Goal: Information Seeking & Learning: Check status

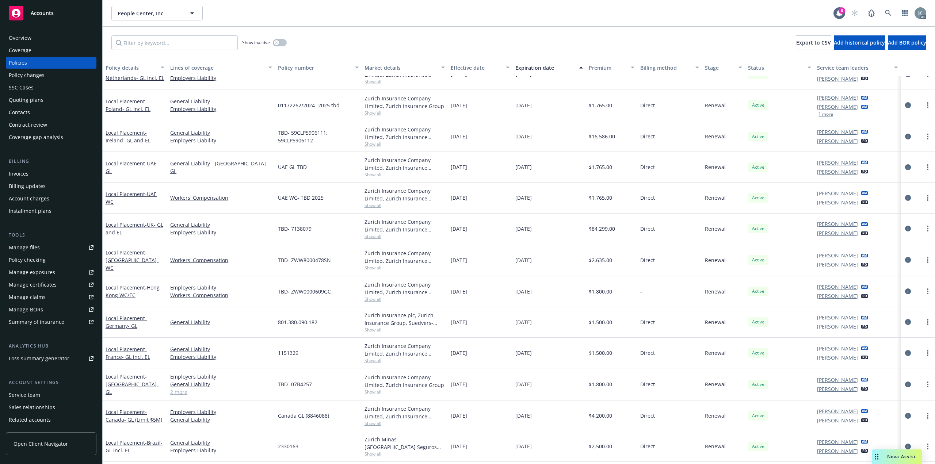
scroll to position [3184, 0]
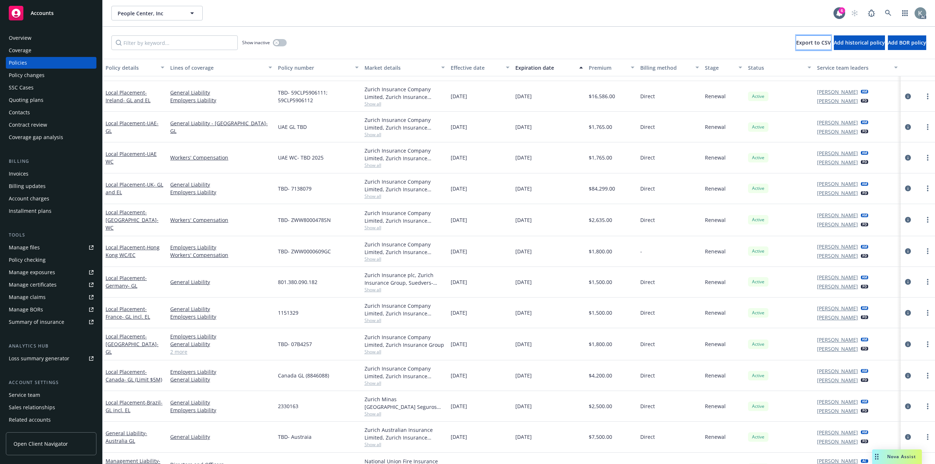
click at [526, 42] on span "Export to CSV" at bounding box center [813, 42] width 35 height 7
click at [59, 39] on div "Overview" at bounding box center [51, 38] width 85 height 12
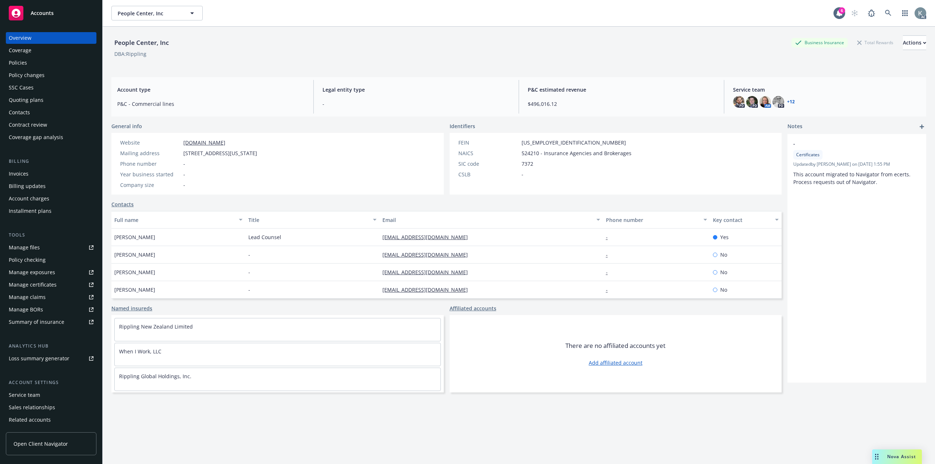
click at [71, 60] on div "Policies" at bounding box center [51, 63] width 85 height 12
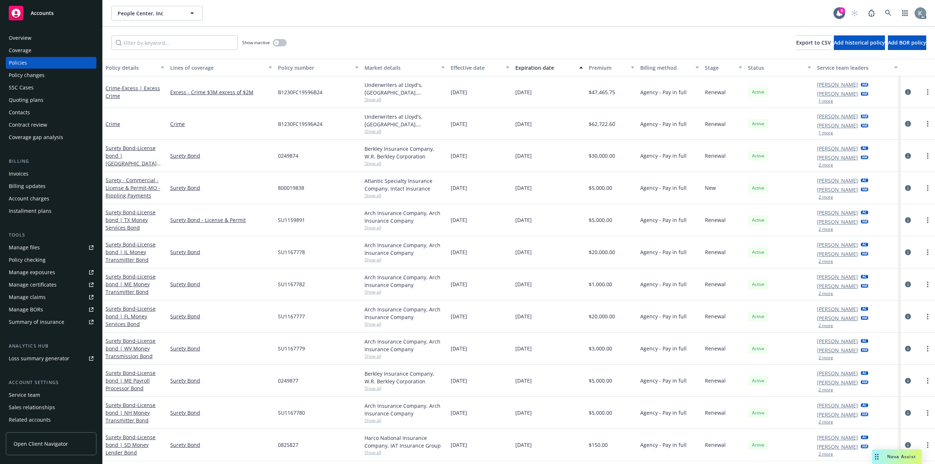
click at [526, 121] on icon "circleInformation" at bounding box center [908, 124] width 6 height 6
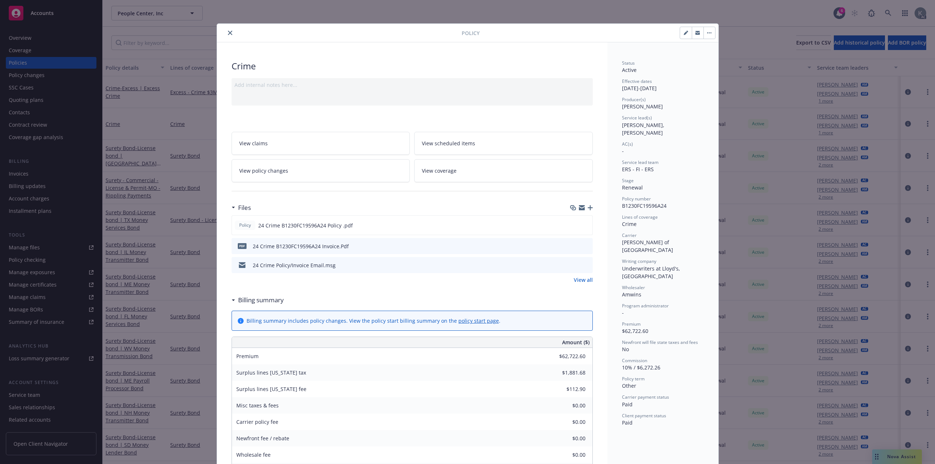
click at [228, 32] on icon "close" at bounding box center [230, 33] width 4 height 4
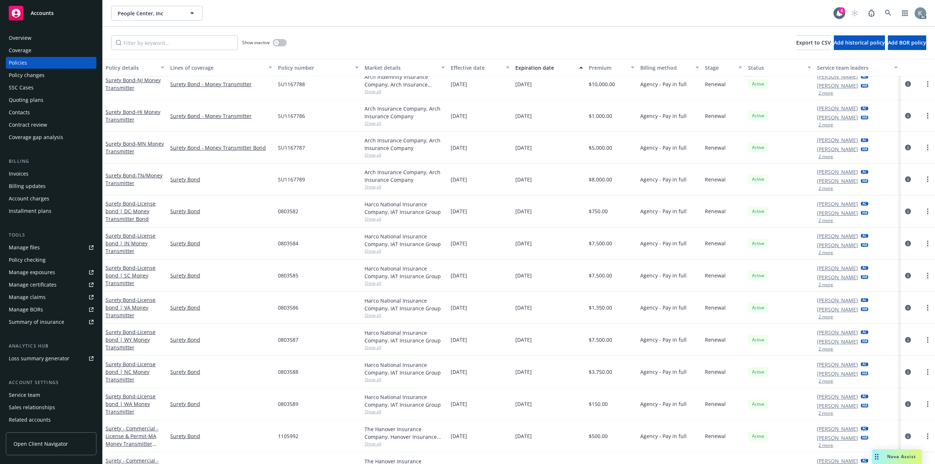
scroll to position [950, 0]
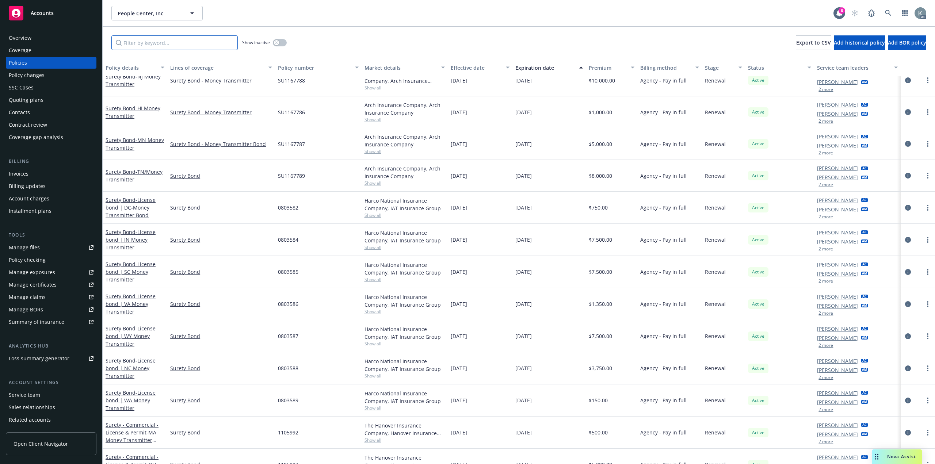
click at [220, 43] on input "Filter by keyword..." at bounding box center [174, 42] width 126 height 15
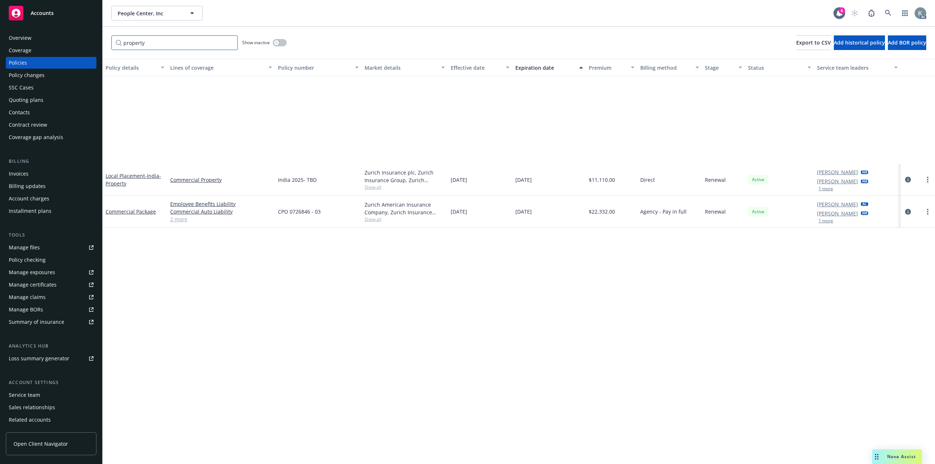
scroll to position [0, 0]
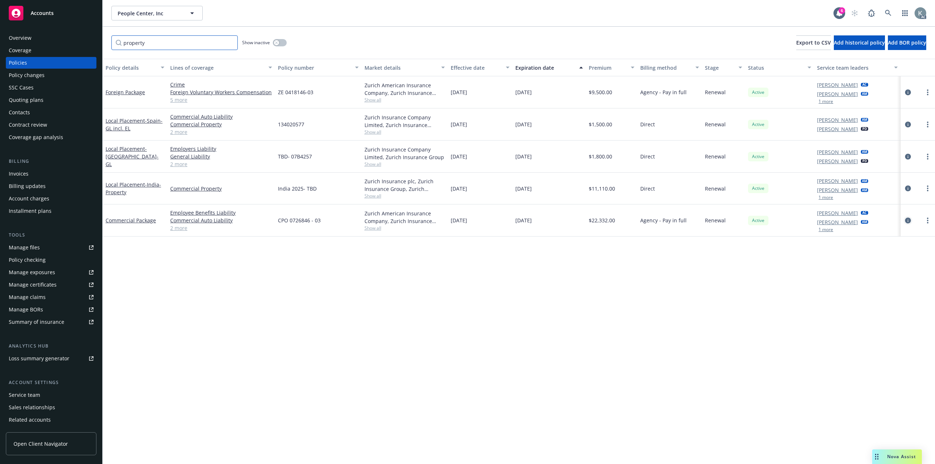
type input "property"
click at [526, 218] on icon "circleInformation" at bounding box center [908, 221] width 6 height 6
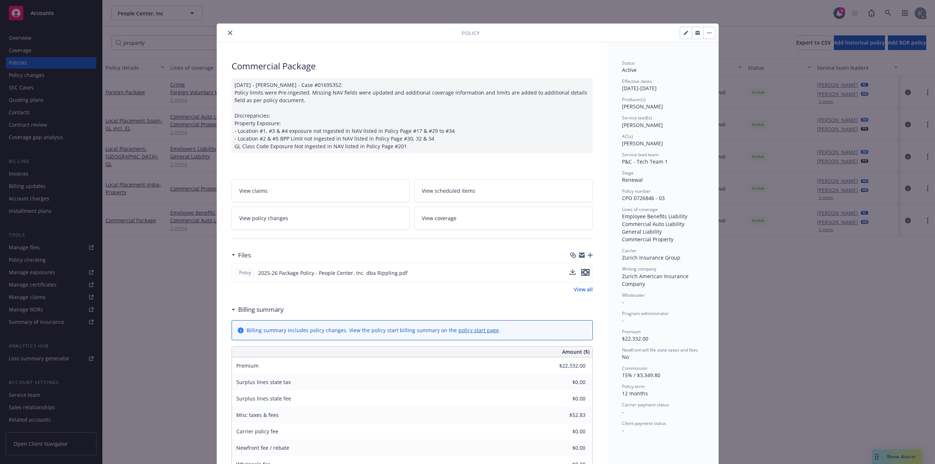
click at [526, 269] on button "preview file" at bounding box center [585, 272] width 8 height 7
click at [228, 33] on icon "close" at bounding box center [230, 33] width 4 height 4
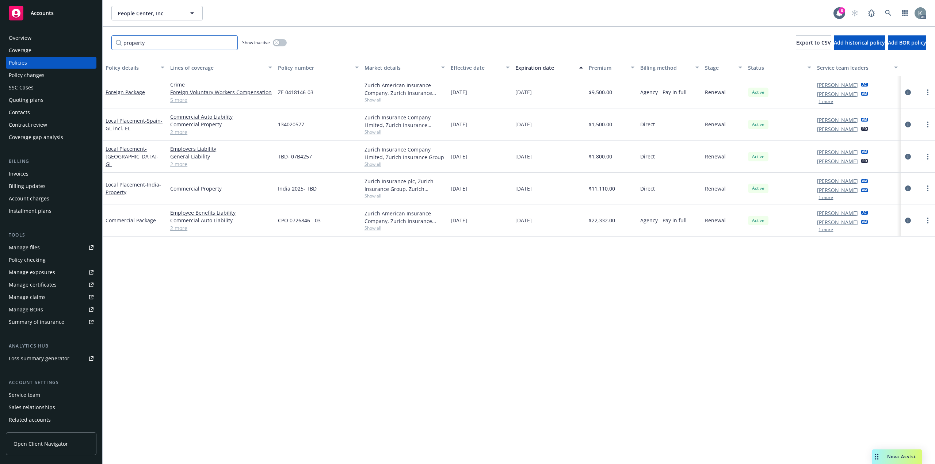
click at [229, 38] on input "property" at bounding box center [174, 42] width 126 height 15
click at [230, 35] on input "property" at bounding box center [174, 42] width 126 height 15
click at [228, 40] on input "property" at bounding box center [174, 42] width 126 height 15
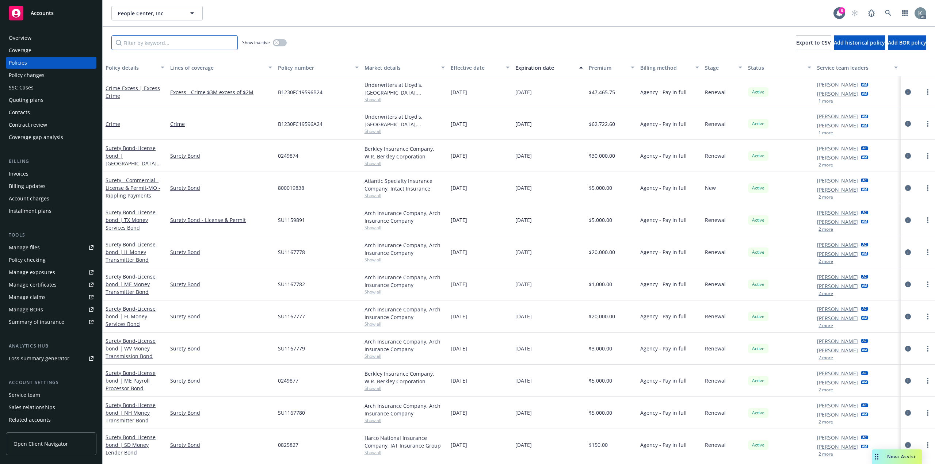
click at [215, 46] on input "Filter by keyword..." at bounding box center [174, 42] width 126 height 15
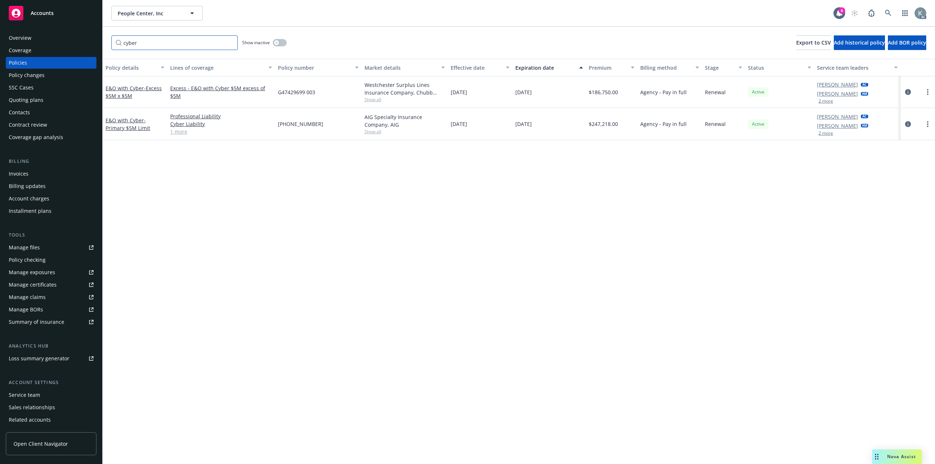
type input "cyber"
click at [224, 39] on input "cyber" at bounding box center [174, 42] width 126 height 15
click at [526, 121] on icon "circleInformation" at bounding box center [908, 124] width 6 height 6
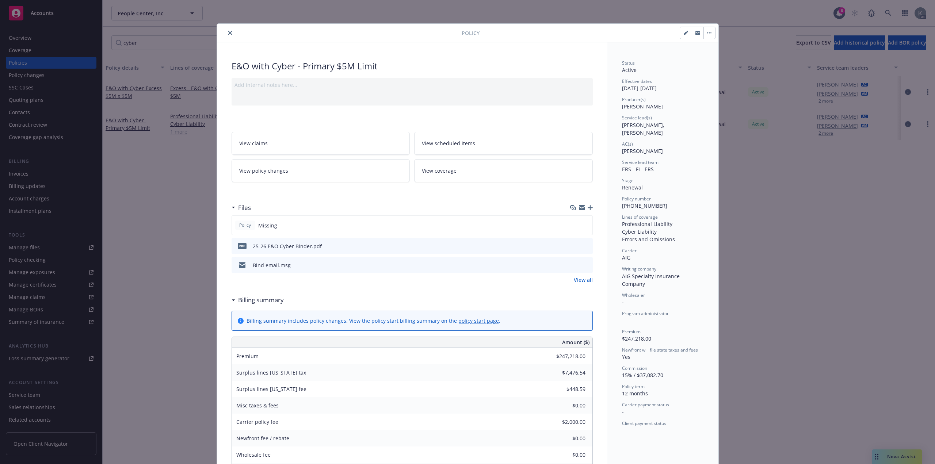
click at [228, 33] on icon "close" at bounding box center [230, 33] width 4 height 4
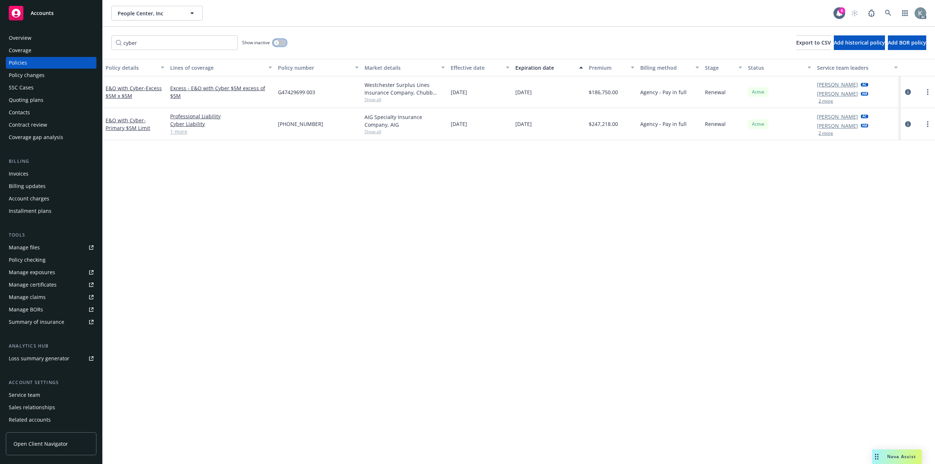
click at [284, 41] on button "button" at bounding box center [280, 42] width 14 height 7
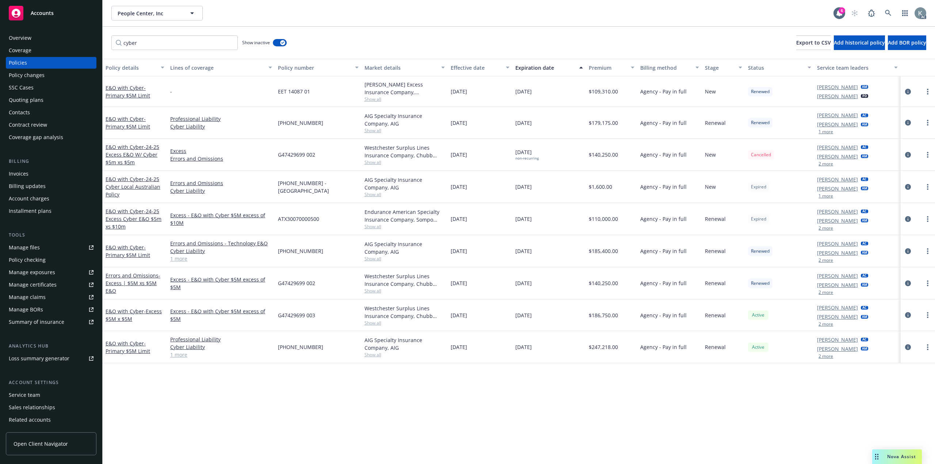
click at [526, 247] on div at bounding box center [918, 251] width 28 height 9
click at [526, 248] on icon "circleInformation" at bounding box center [908, 251] width 6 height 6
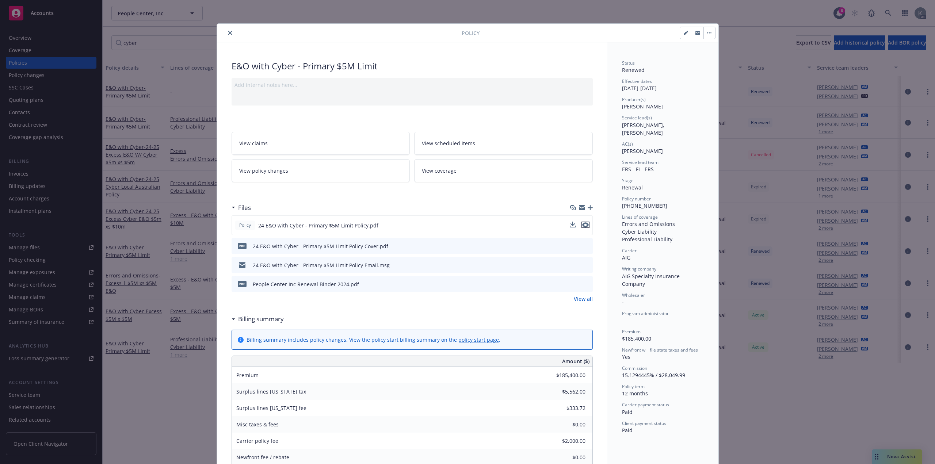
click at [526, 222] on icon "preview file" at bounding box center [585, 224] width 7 height 5
click at [228, 32] on icon "close" at bounding box center [230, 33] width 4 height 4
click at [228, 31] on icon "close" at bounding box center [230, 33] width 4 height 4
click at [228, 33] on icon "close" at bounding box center [230, 33] width 4 height 4
click at [228, 31] on icon "close" at bounding box center [230, 33] width 4 height 4
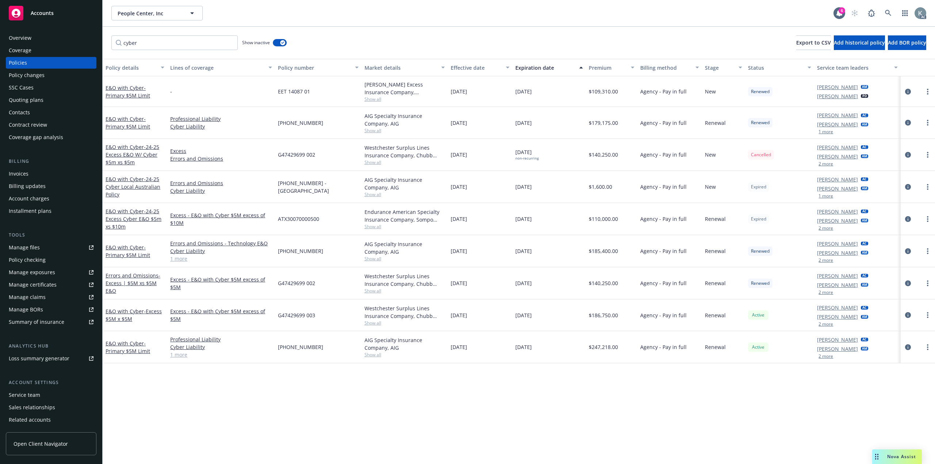
click at [225, 30] on div "cyber Show inactive Export to CSV Add historical policy Add BOR policy" at bounding box center [519, 43] width 832 height 32
click at [230, 42] on input "cyber" at bounding box center [174, 42] width 126 height 15
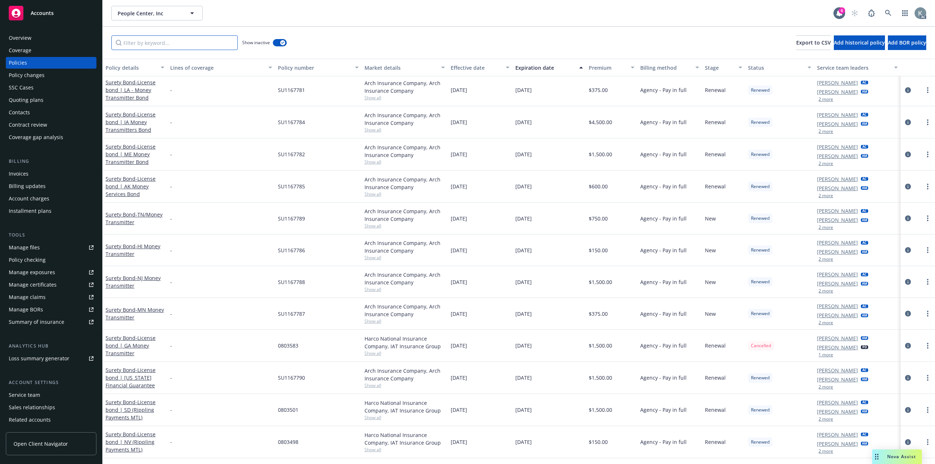
scroll to position [2411, 0]
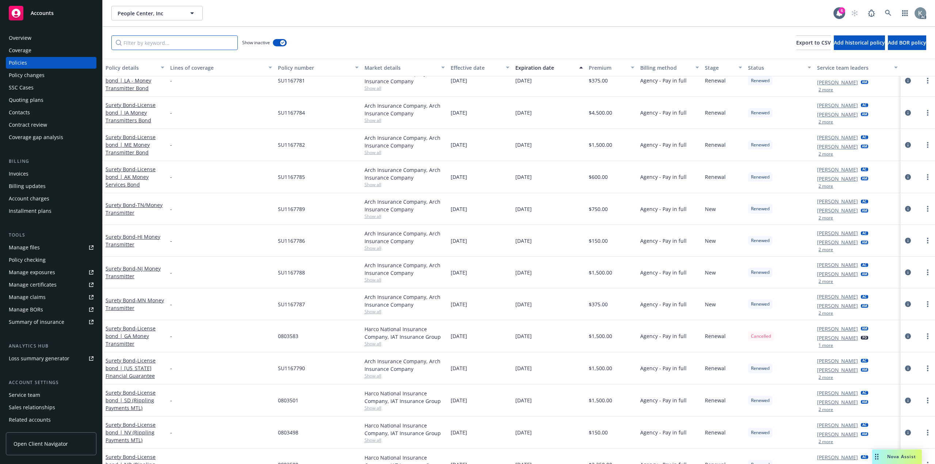
click at [161, 38] on input "Filter by keyword..." at bounding box center [174, 42] width 126 height 15
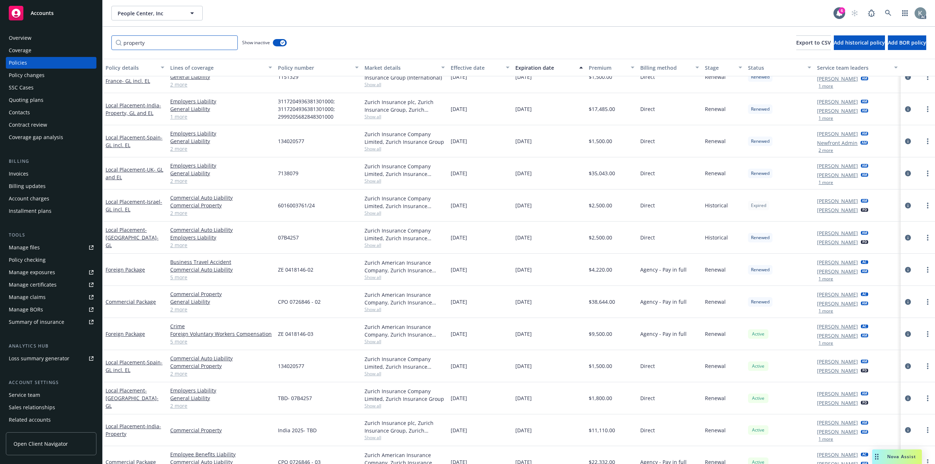
scroll to position [516, 0]
type input "property"
click at [187, 465] on link "2 more" at bounding box center [221, 469] width 102 height 8
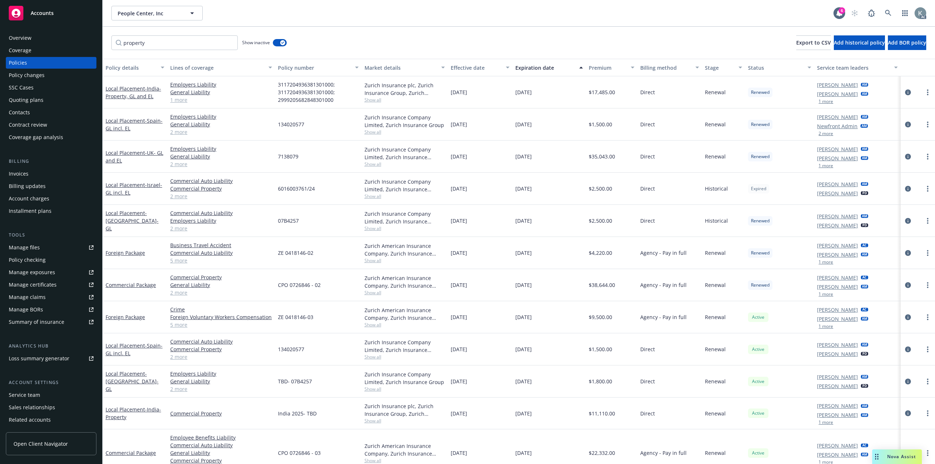
scroll to position [528, 0]
click at [526, 451] on icon "circleInformation" at bounding box center [908, 454] width 6 height 6
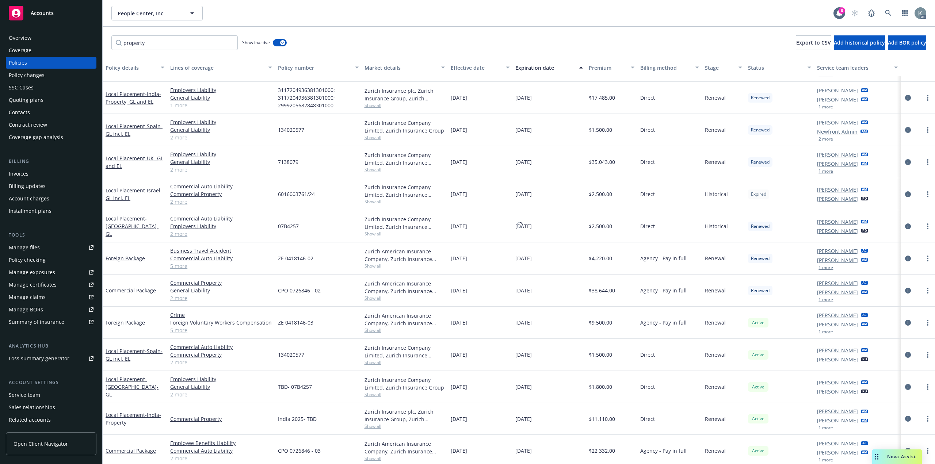
scroll to position [514, 0]
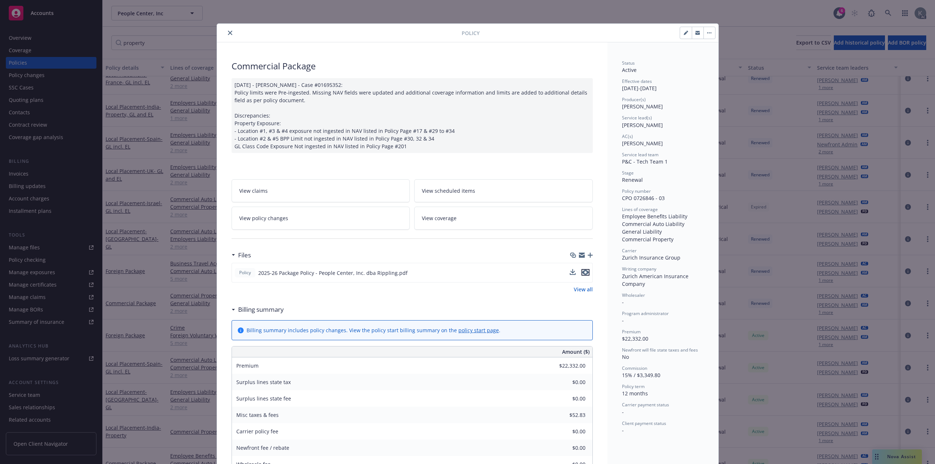
click at [526, 270] on icon "preview file" at bounding box center [585, 272] width 7 height 5
click at [229, 30] on button "close" at bounding box center [230, 32] width 9 height 9
click at [229, 35] on input "property" at bounding box center [174, 42] width 126 height 15
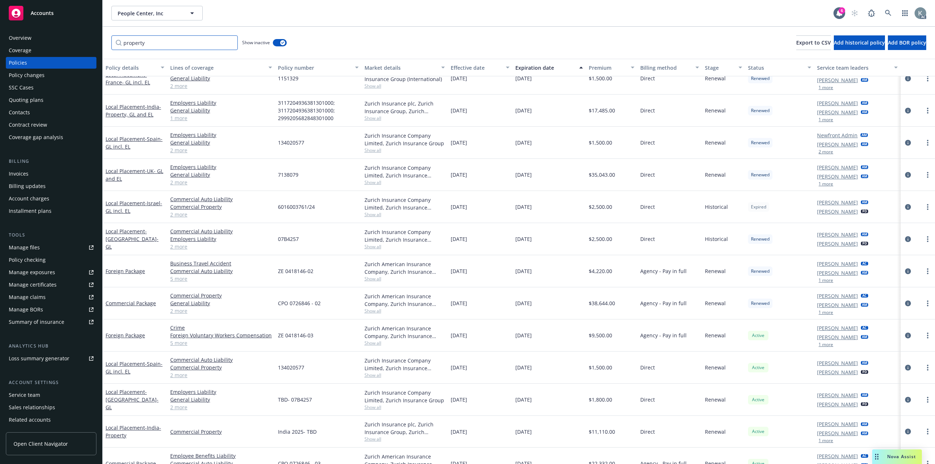
scroll to position [516, 0]
click at [230, 41] on input "property" at bounding box center [174, 42] width 126 height 15
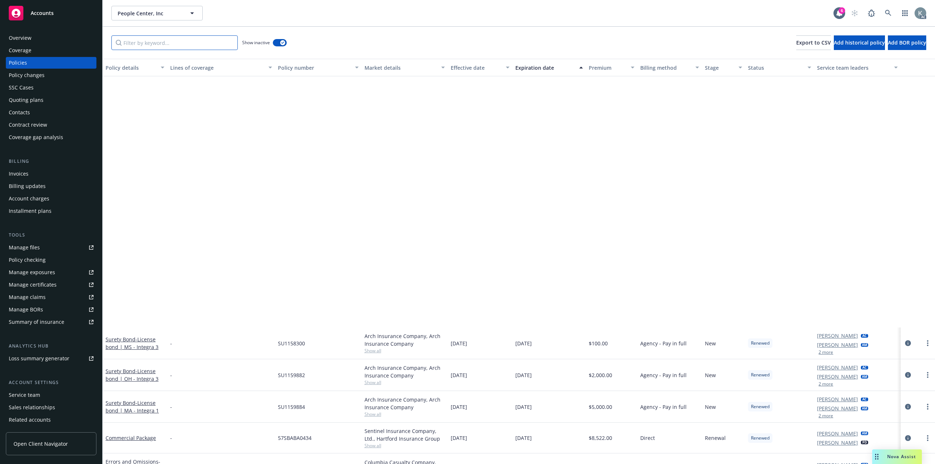
scroll to position [1969, 0]
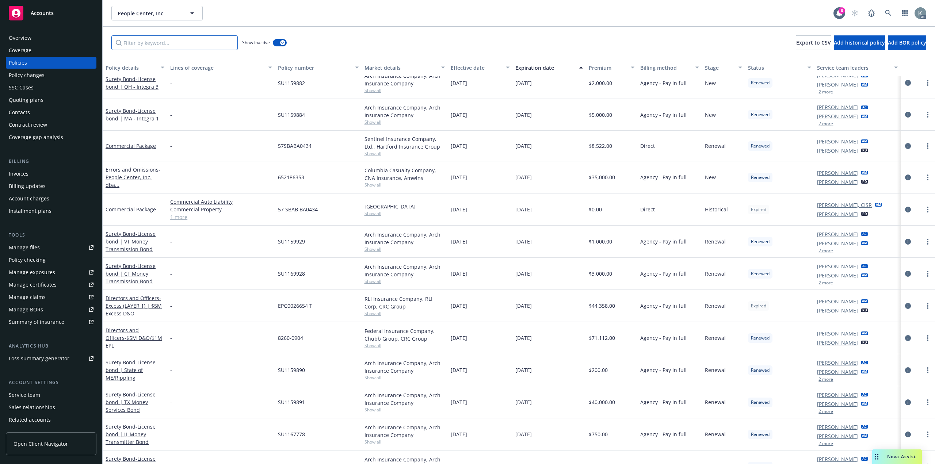
click at [190, 42] on input "Filter by keyword..." at bounding box center [174, 42] width 126 height 15
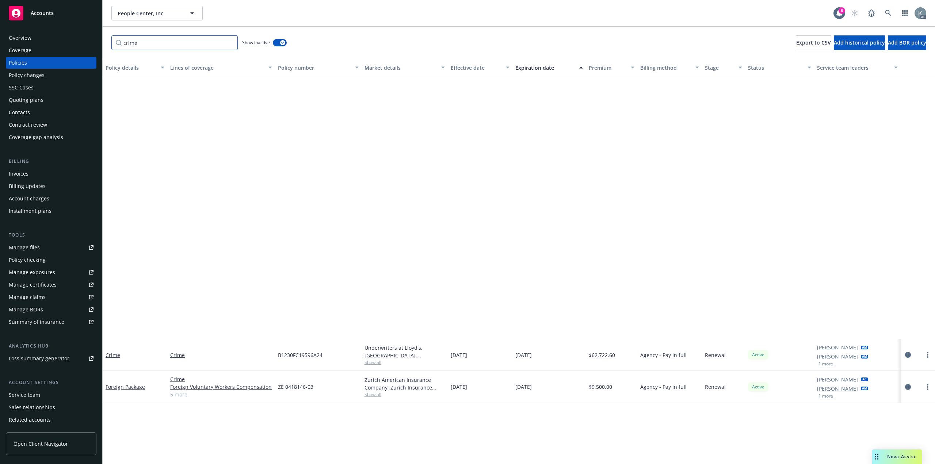
scroll to position [0, 0]
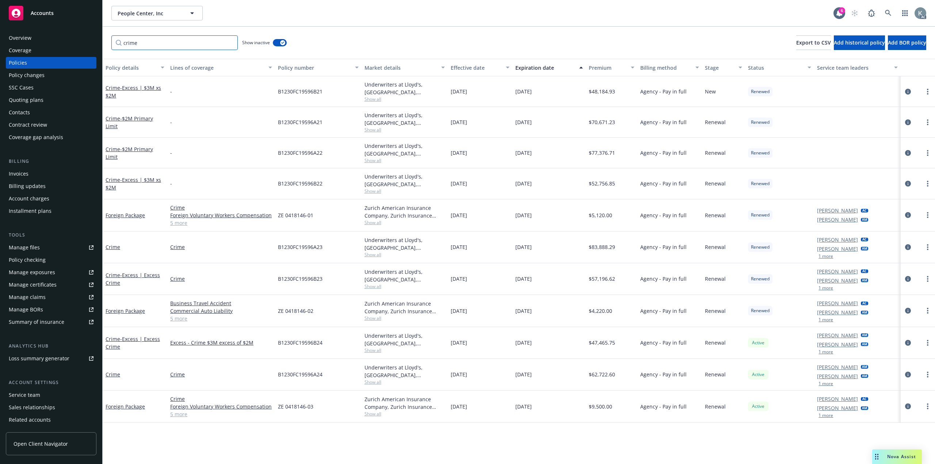
type input "crime"
